Goal: Navigation & Orientation: Find specific page/section

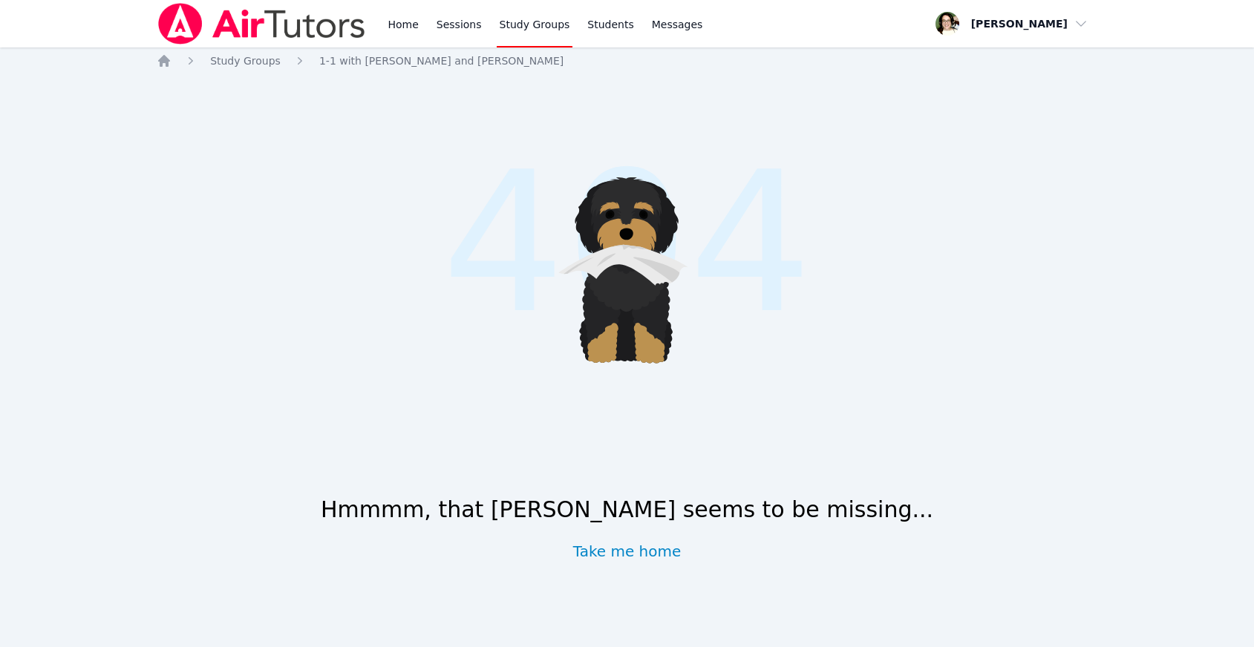
click at [532, 22] on link "Study Groups" at bounding box center [535, 24] width 76 height 48
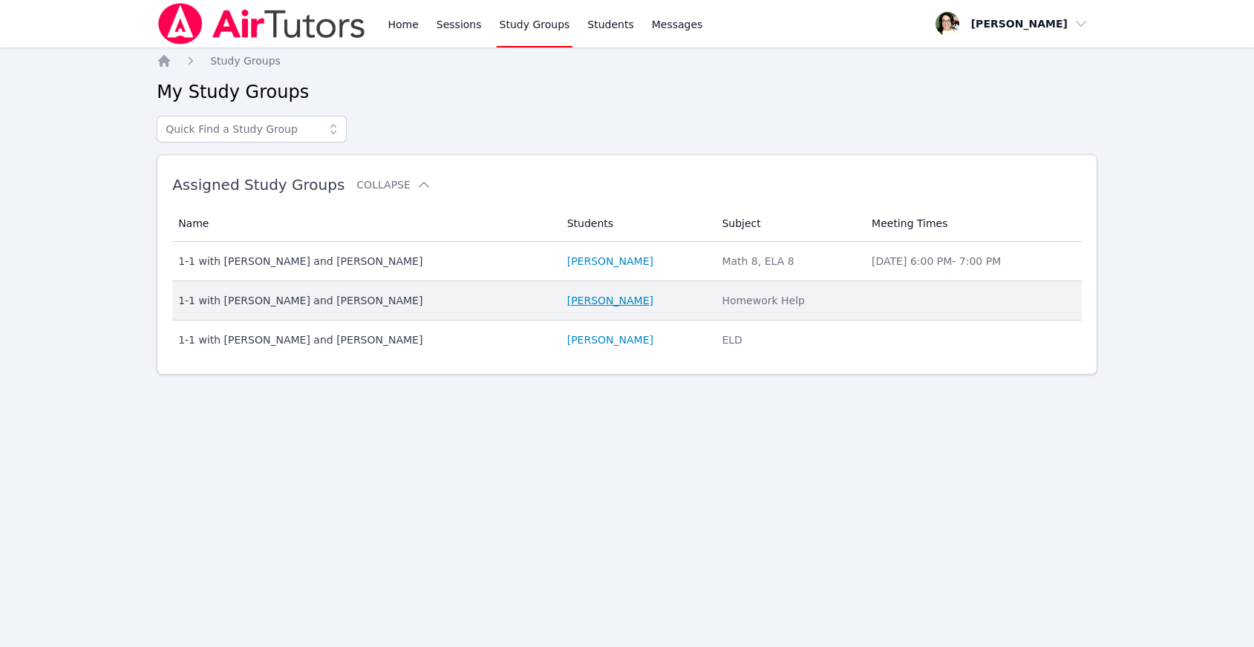
click at [569, 304] on link "Kaede Shitan" at bounding box center [610, 300] width 86 height 15
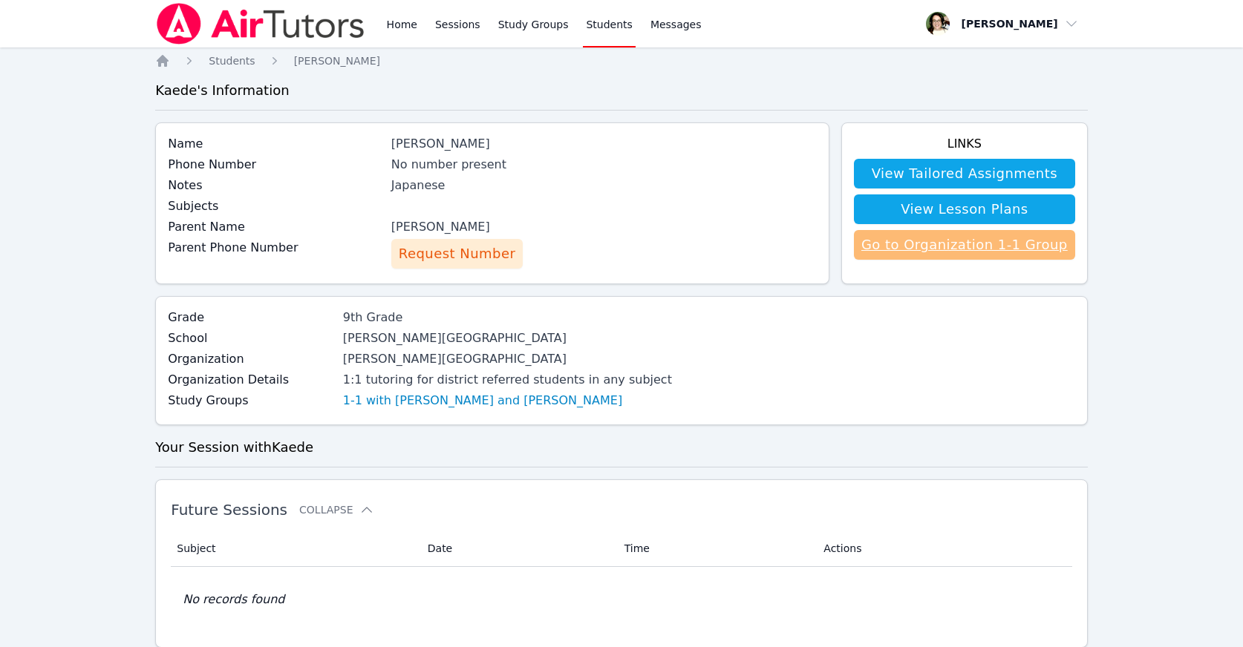
click at [957, 245] on link "Go to Organization 1-1 Group" at bounding box center [964, 245] width 221 height 30
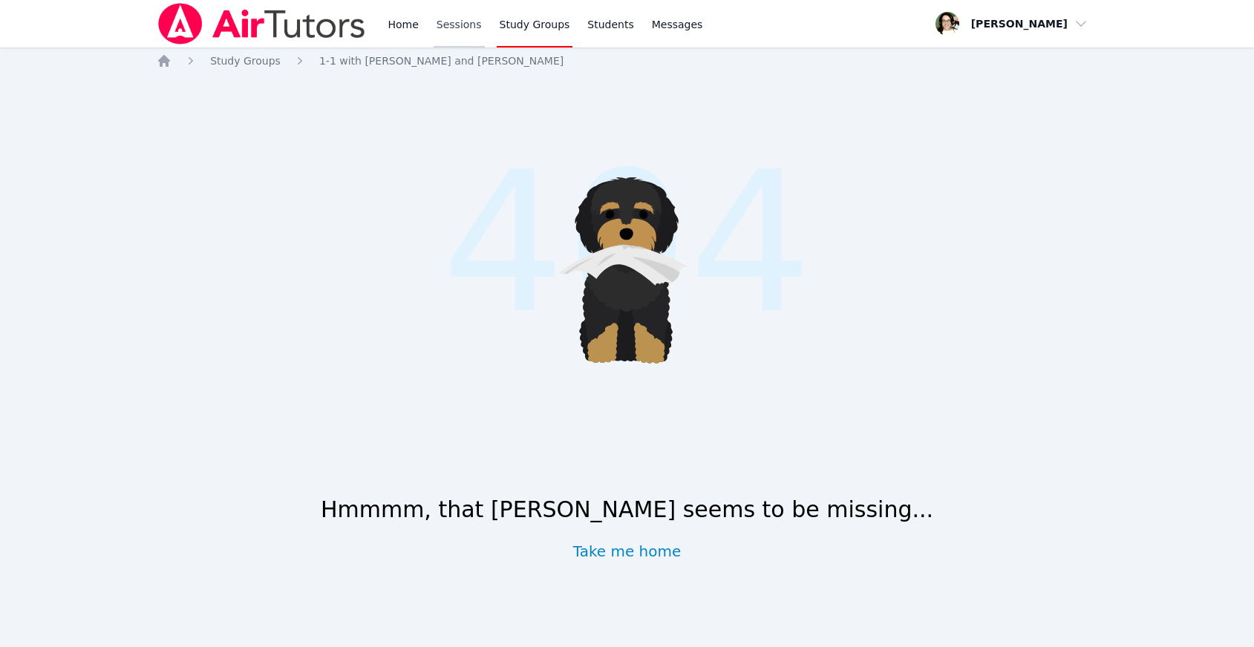
click at [452, 23] on link "Sessions" at bounding box center [459, 24] width 51 height 48
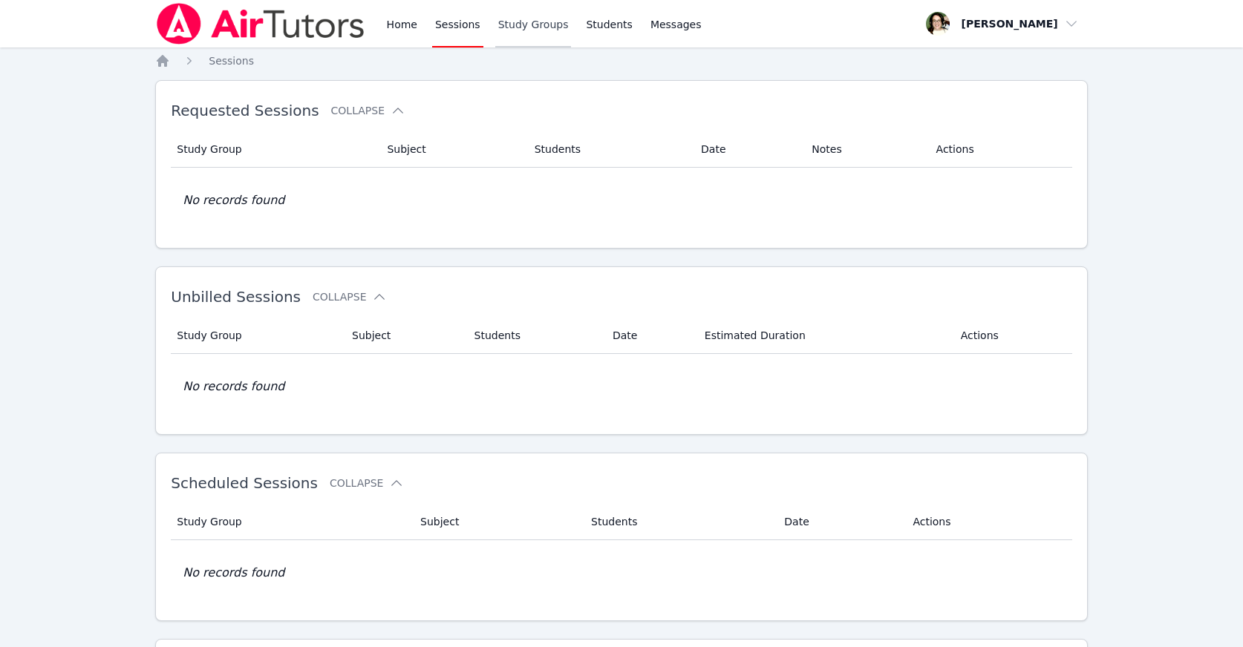
click at [529, 22] on link "Study Groups" at bounding box center [533, 24] width 76 height 48
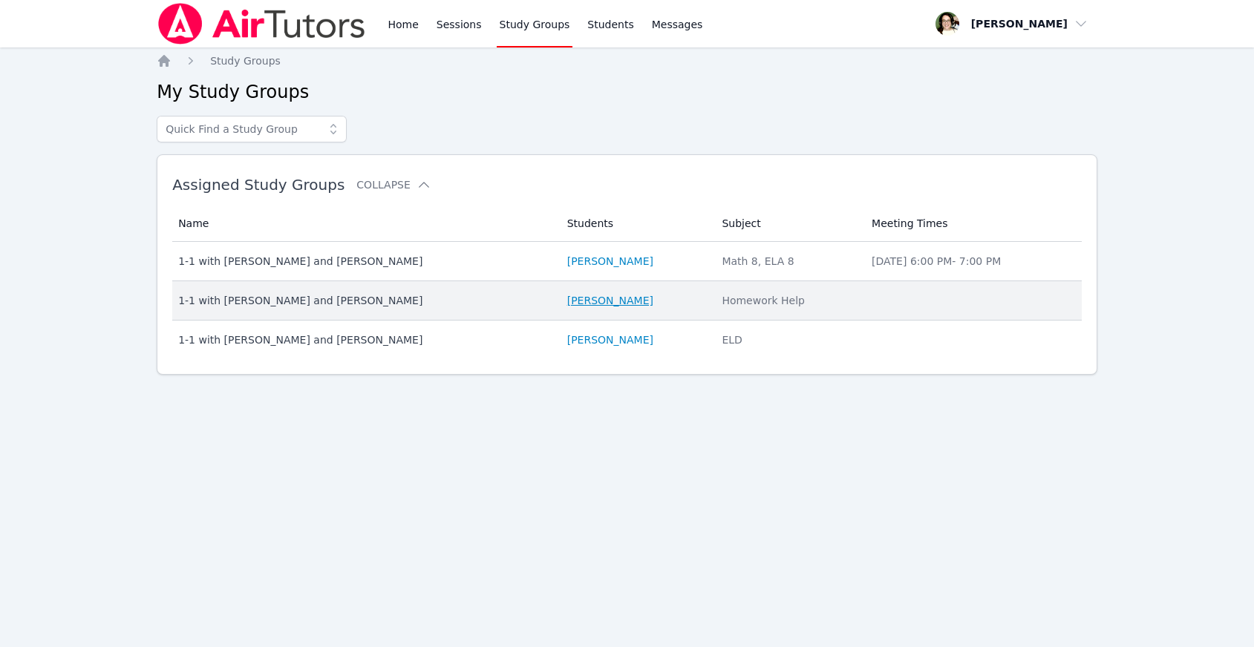
click at [578, 300] on link "Kaede Shitan" at bounding box center [610, 300] width 86 height 15
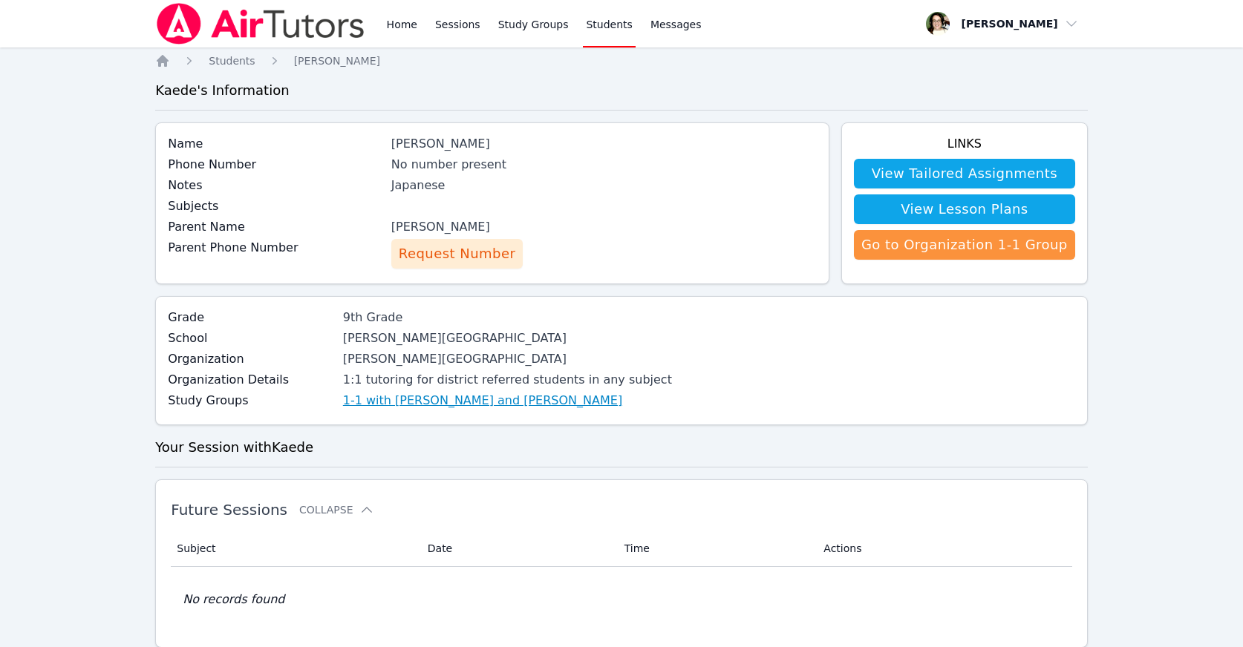
click at [470, 395] on link "1-1 with [PERSON_NAME] and [PERSON_NAME]" at bounding box center [482, 401] width 279 height 18
